Goal: Task Accomplishment & Management: Manage account settings

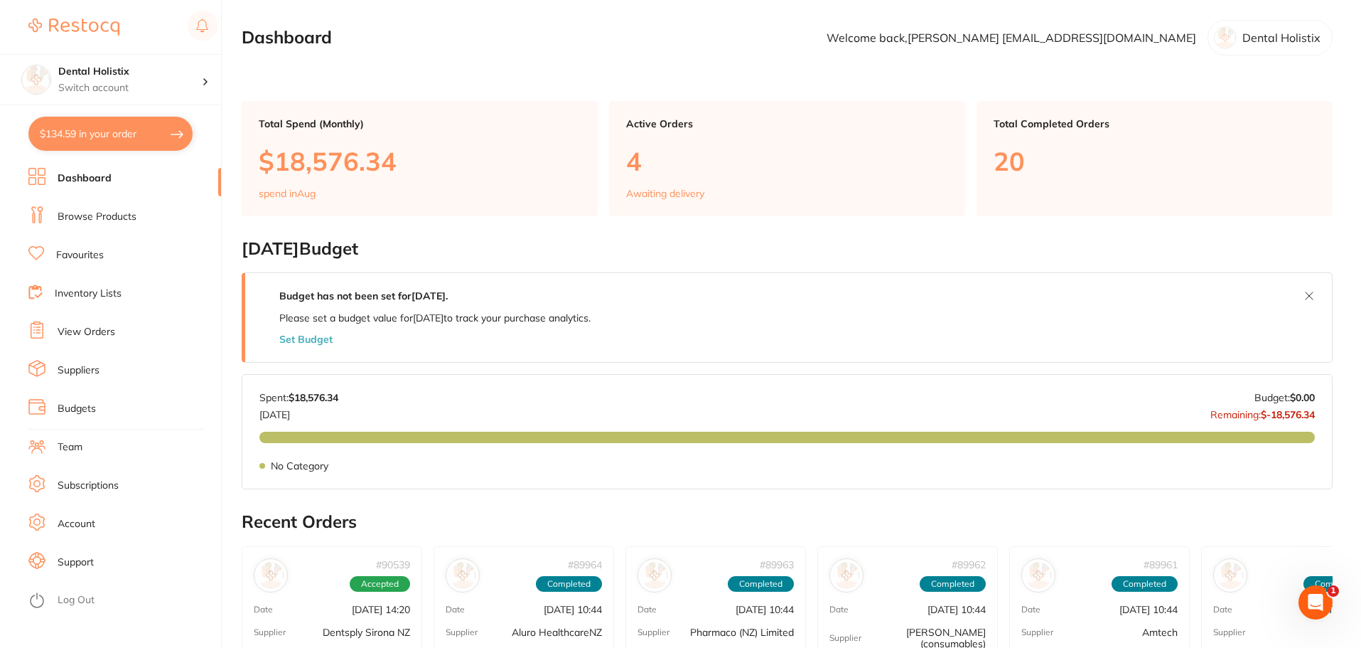
click at [644, 151] on p "4" at bounding box center [787, 160] width 322 height 29
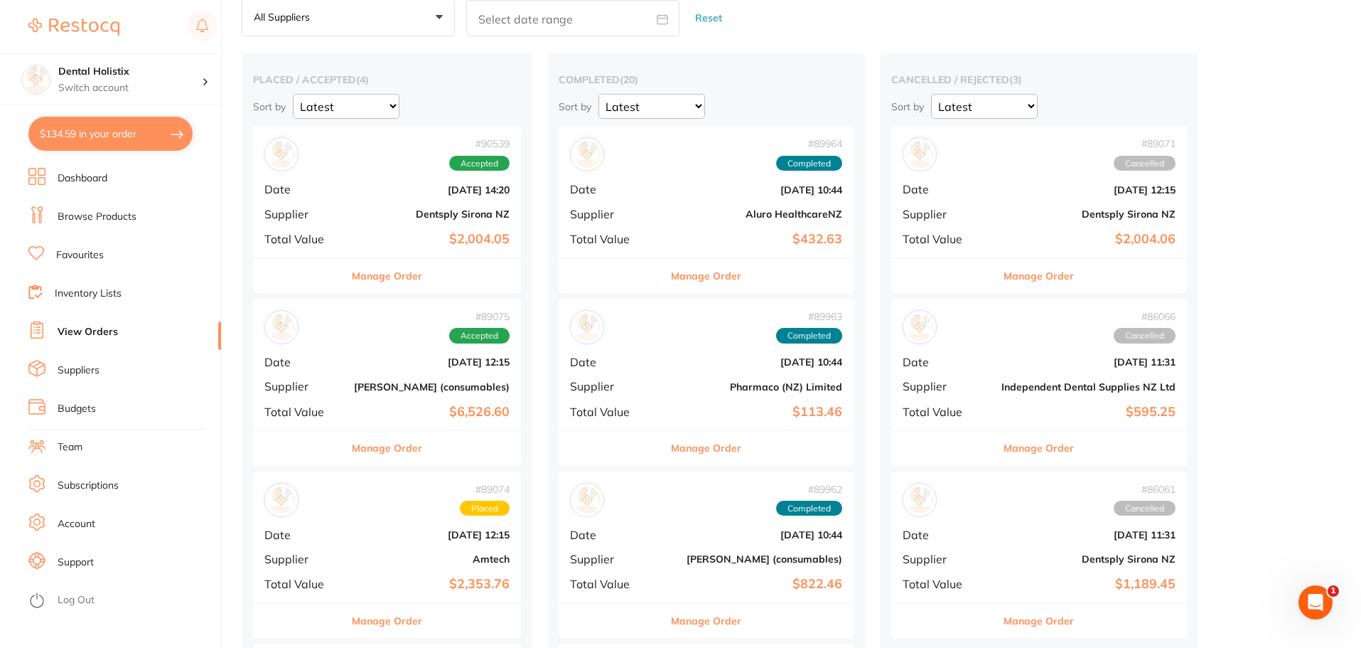
scroll to position [142, 0]
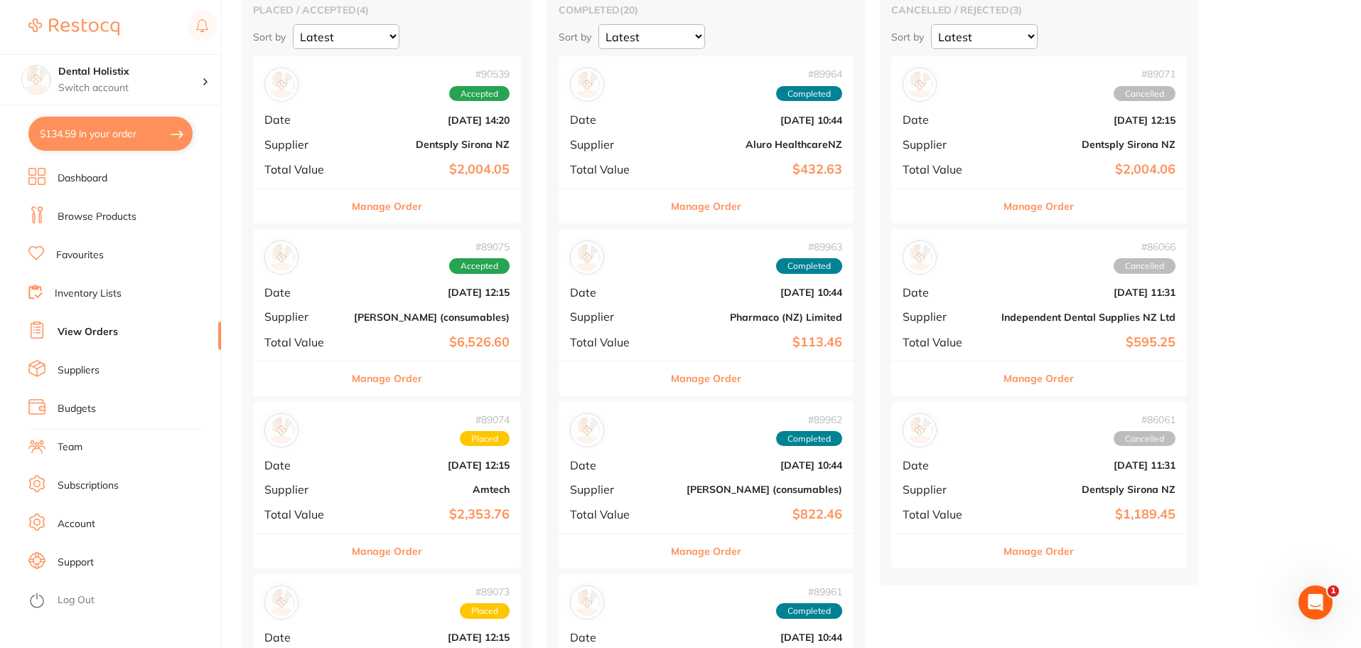
click at [421, 382] on button "Manage Order" at bounding box center [387, 378] width 70 height 34
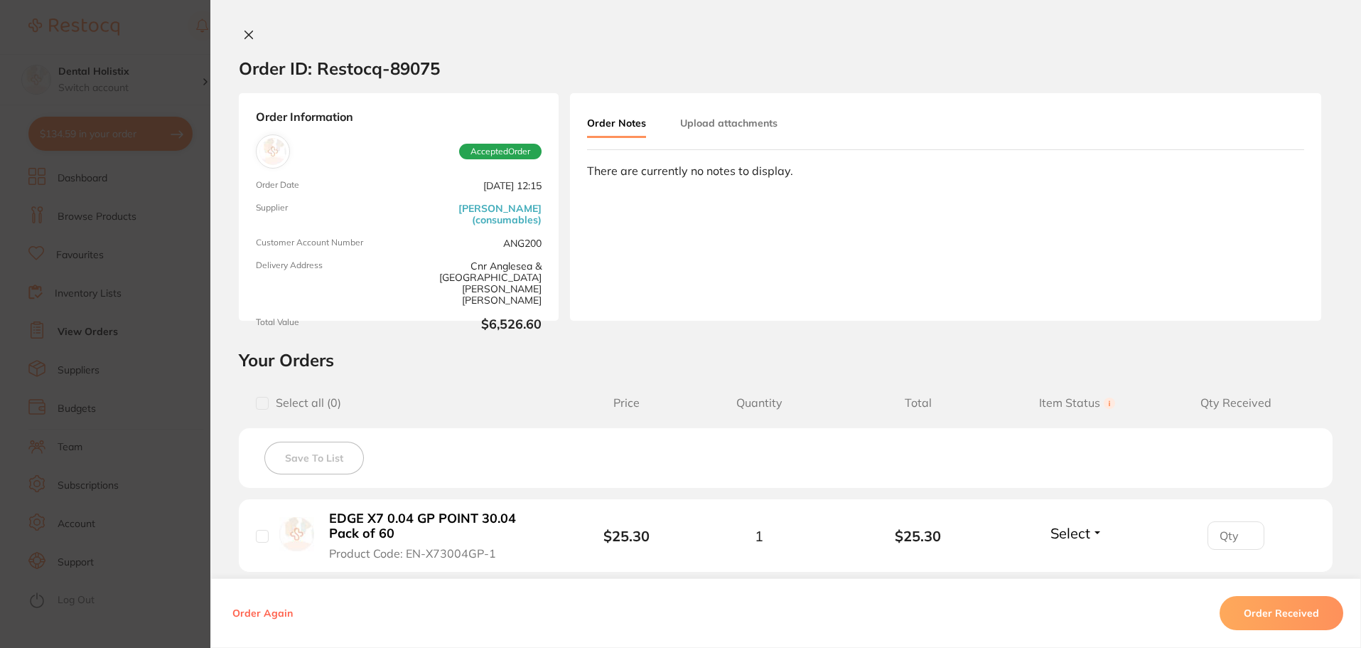
click at [1265, 618] on button "Order Received" at bounding box center [1282, 613] width 124 height 34
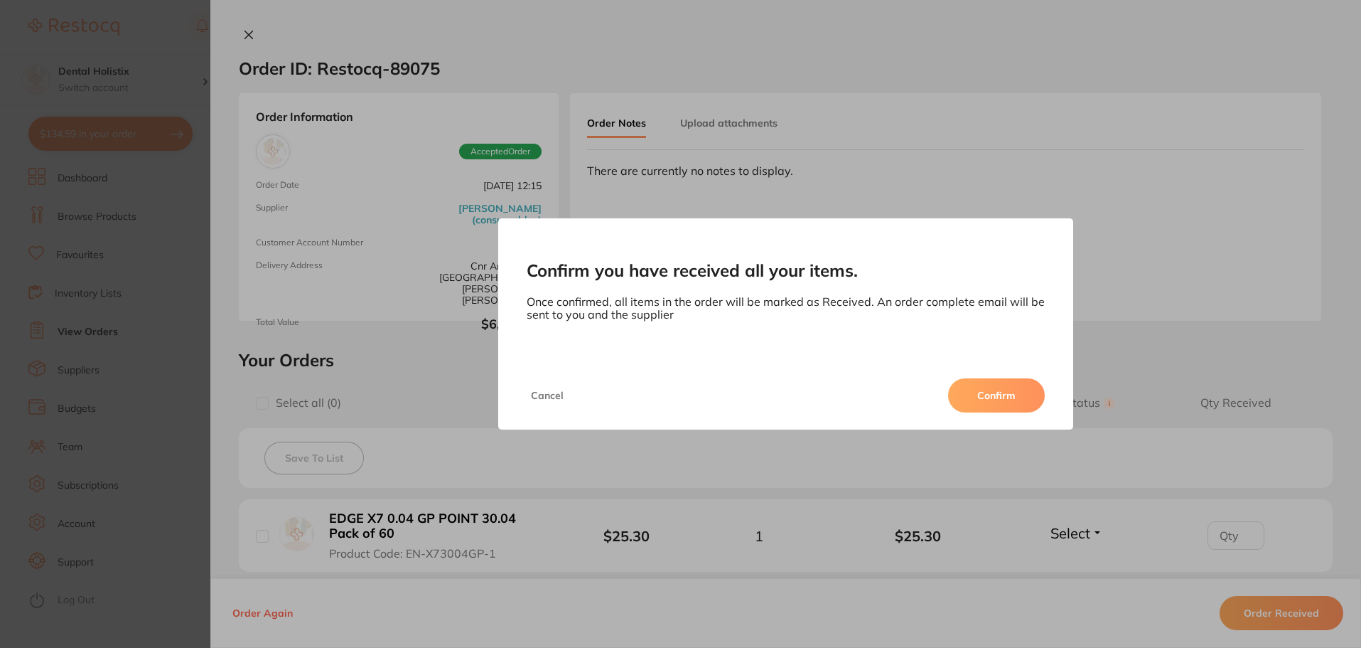
click at [997, 374] on div "Cancel Confirm" at bounding box center [786, 395] width 576 height 68
drag, startPoint x: 996, startPoint y: 392, endPoint x: 995, endPoint y: 399, distance: 7.1
click at [996, 398] on button "Confirm" at bounding box center [996, 395] width 97 height 34
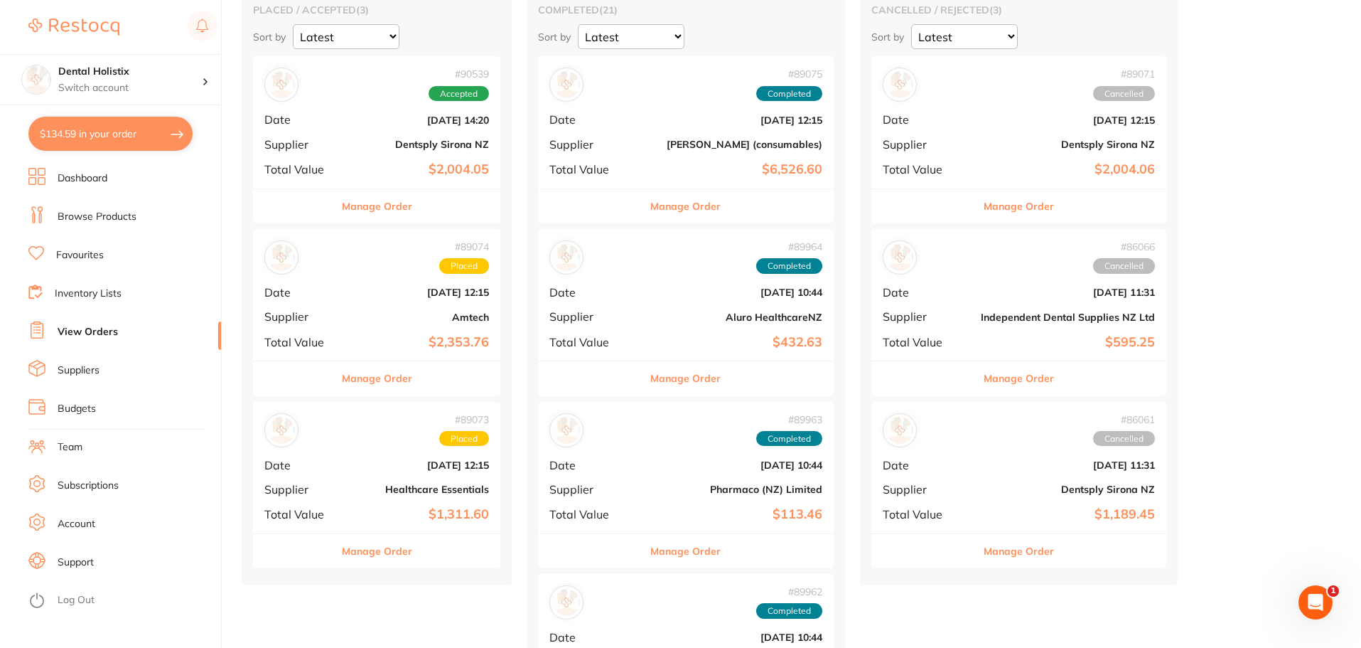
click at [409, 382] on button "Manage Order" at bounding box center [377, 378] width 70 height 34
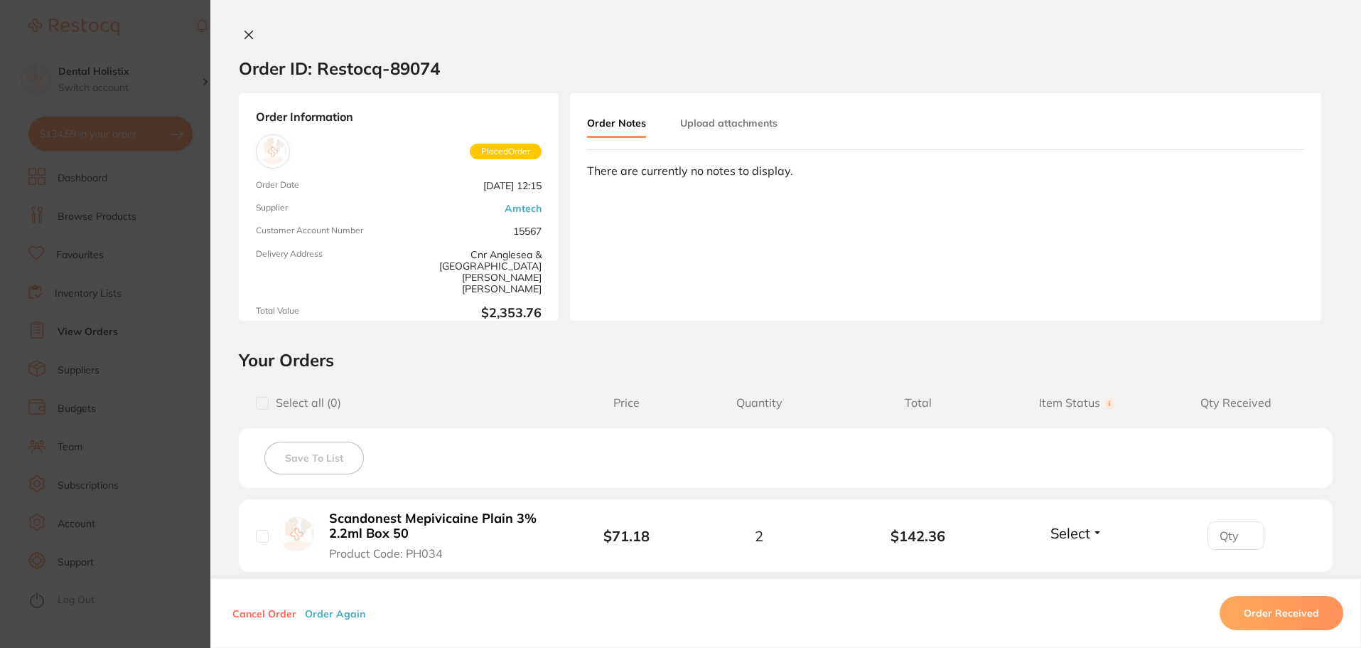
click at [1274, 623] on button "Order Received" at bounding box center [1282, 613] width 124 height 34
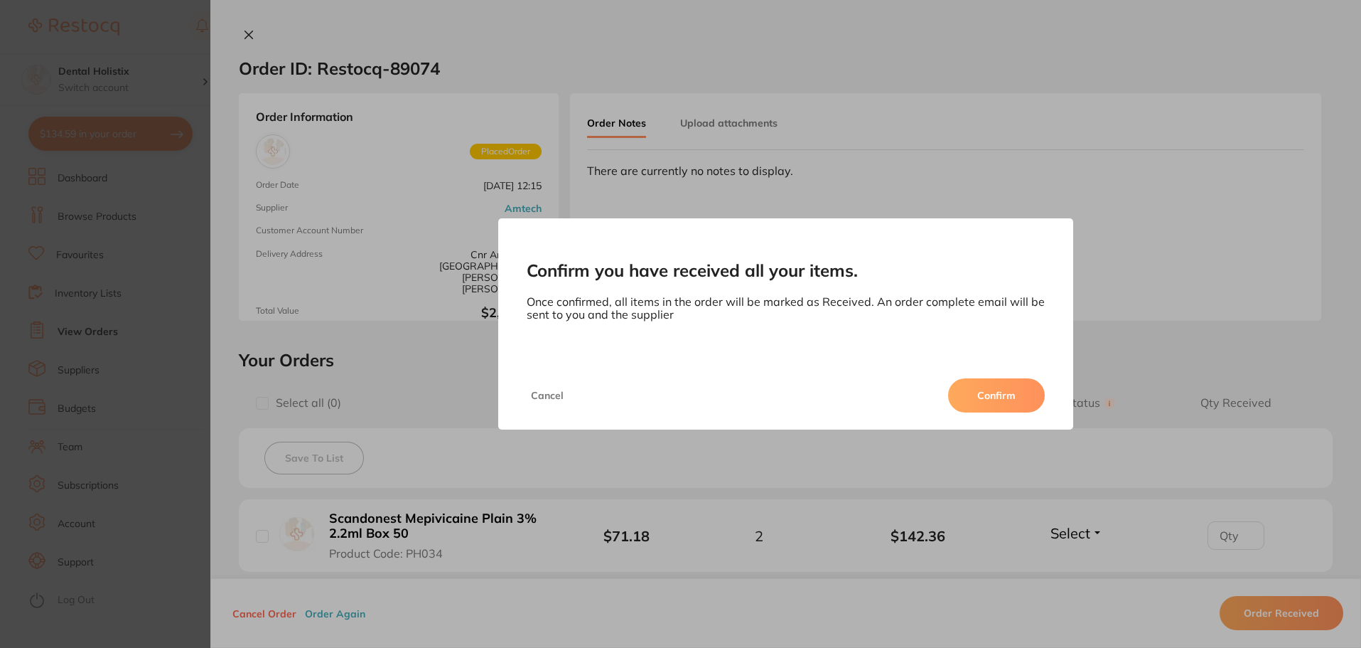
click at [1006, 407] on button "Confirm" at bounding box center [996, 395] width 97 height 34
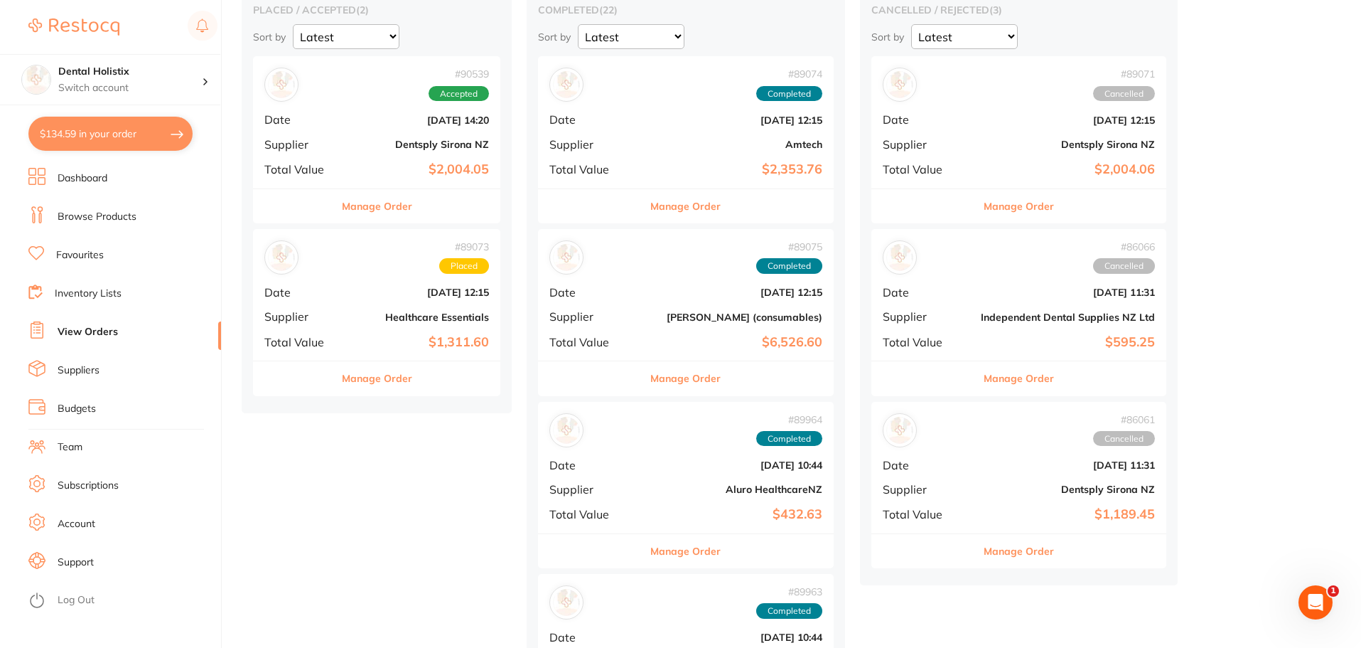
click at [395, 381] on button "Manage Order" at bounding box center [377, 378] width 70 height 34
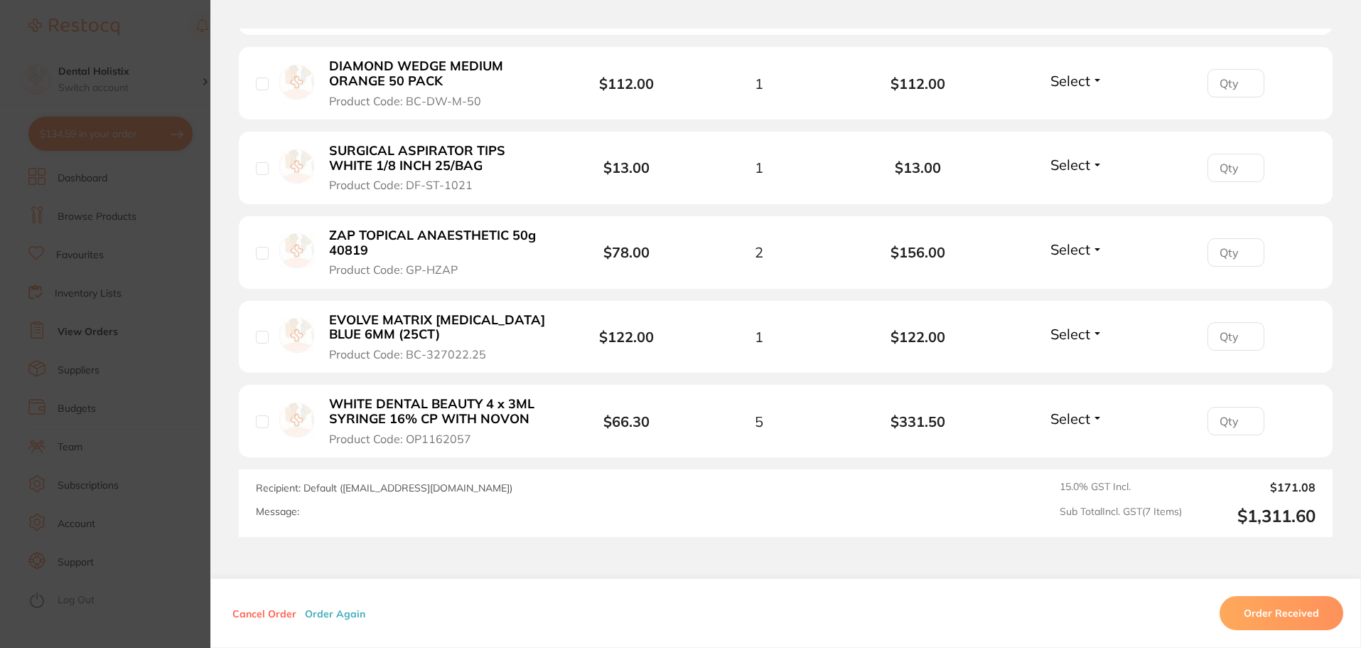
scroll to position [640, 0]
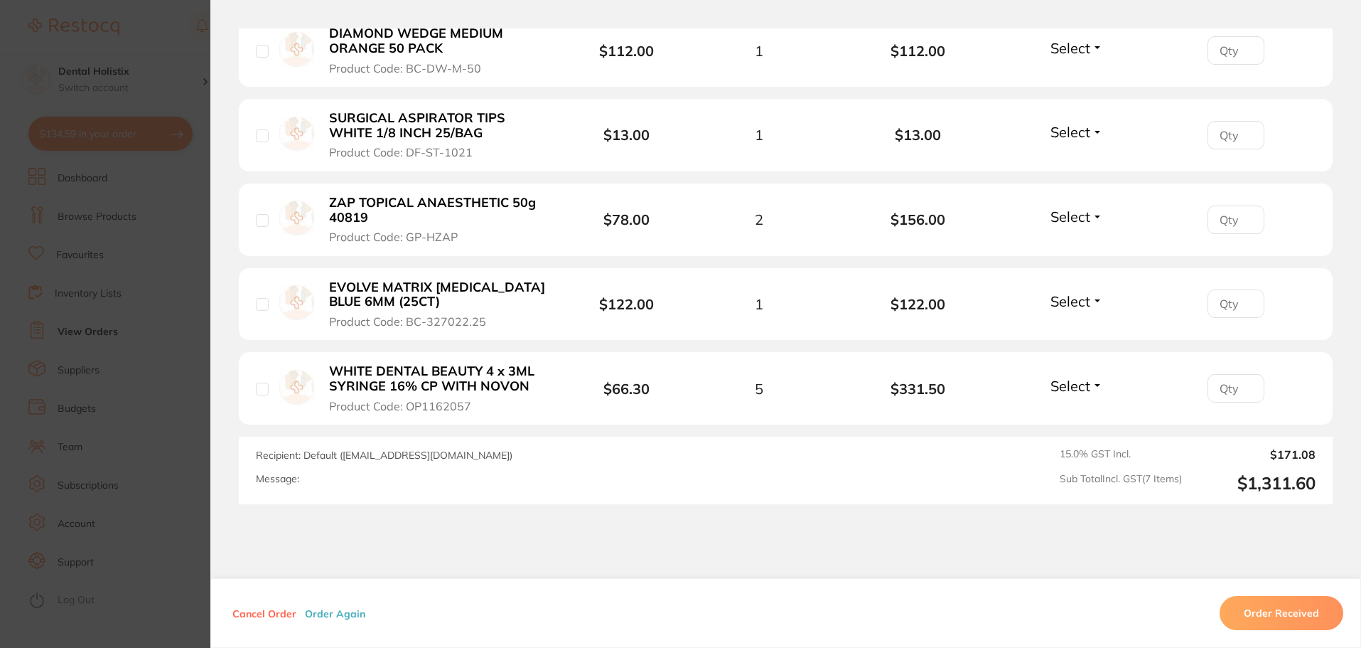
click at [1272, 603] on button "Order Received" at bounding box center [1282, 613] width 124 height 34
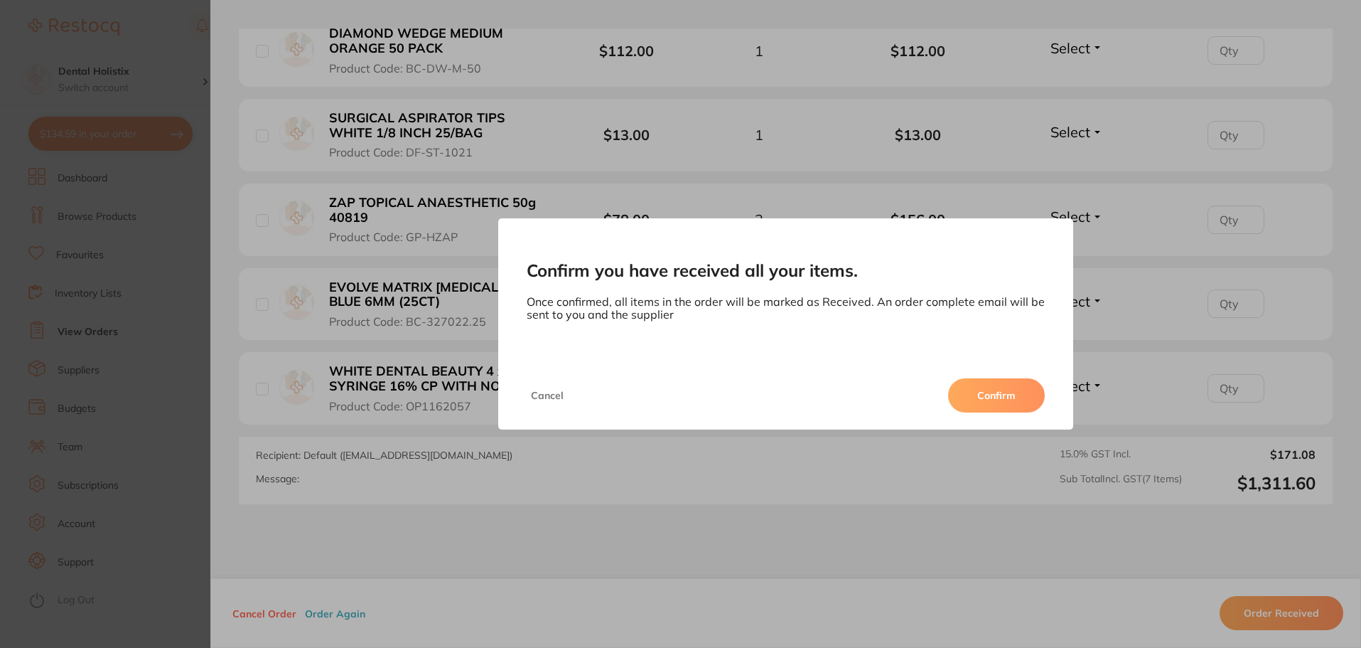
click at [1001, 390] on button "Confirm" at bounding box center [996, 395] width 97 height 34
